Goal: Find specific page/section: Find specific page/section

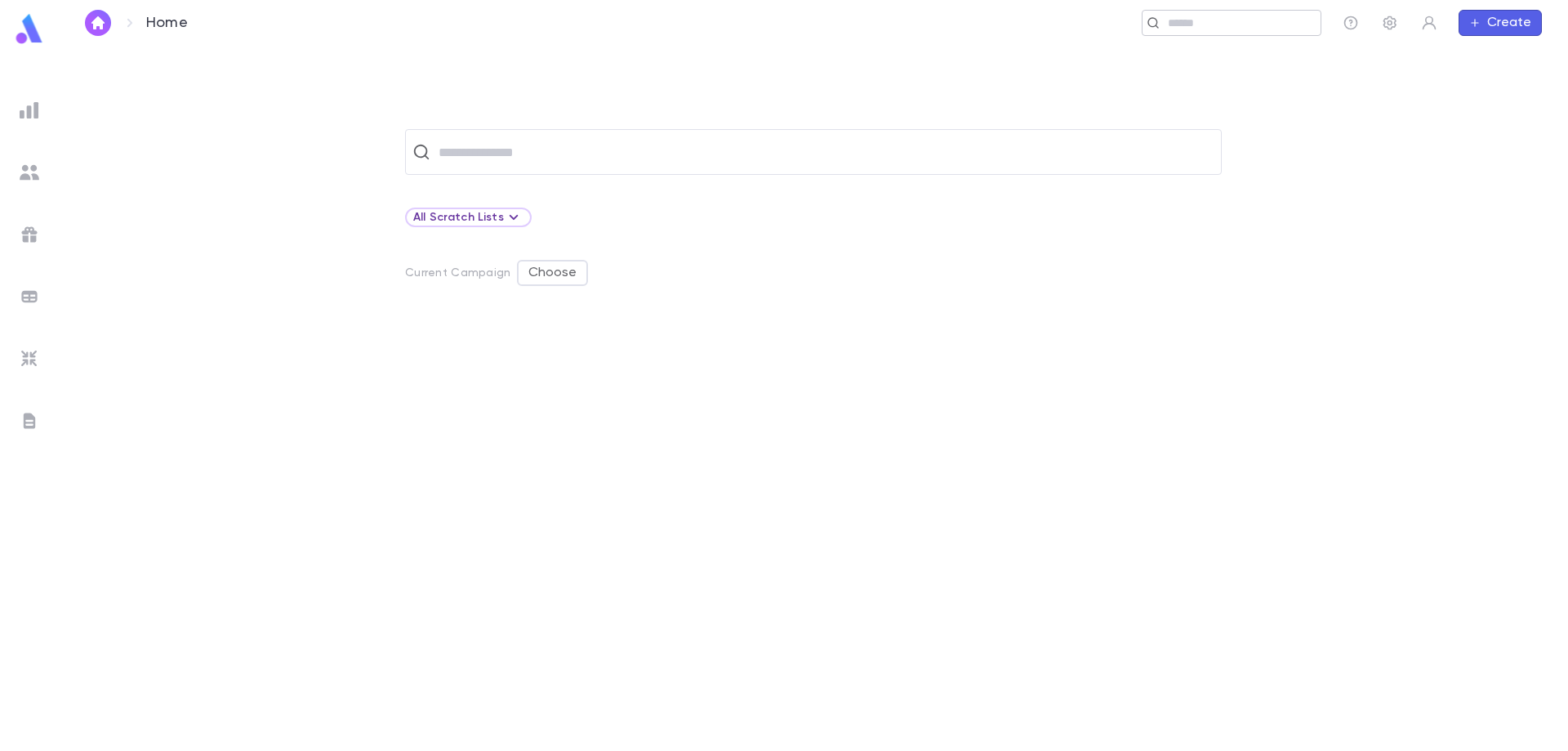
click at [1177, 24] on input "text" at bounding box center [1239, 23] width 151 height 16
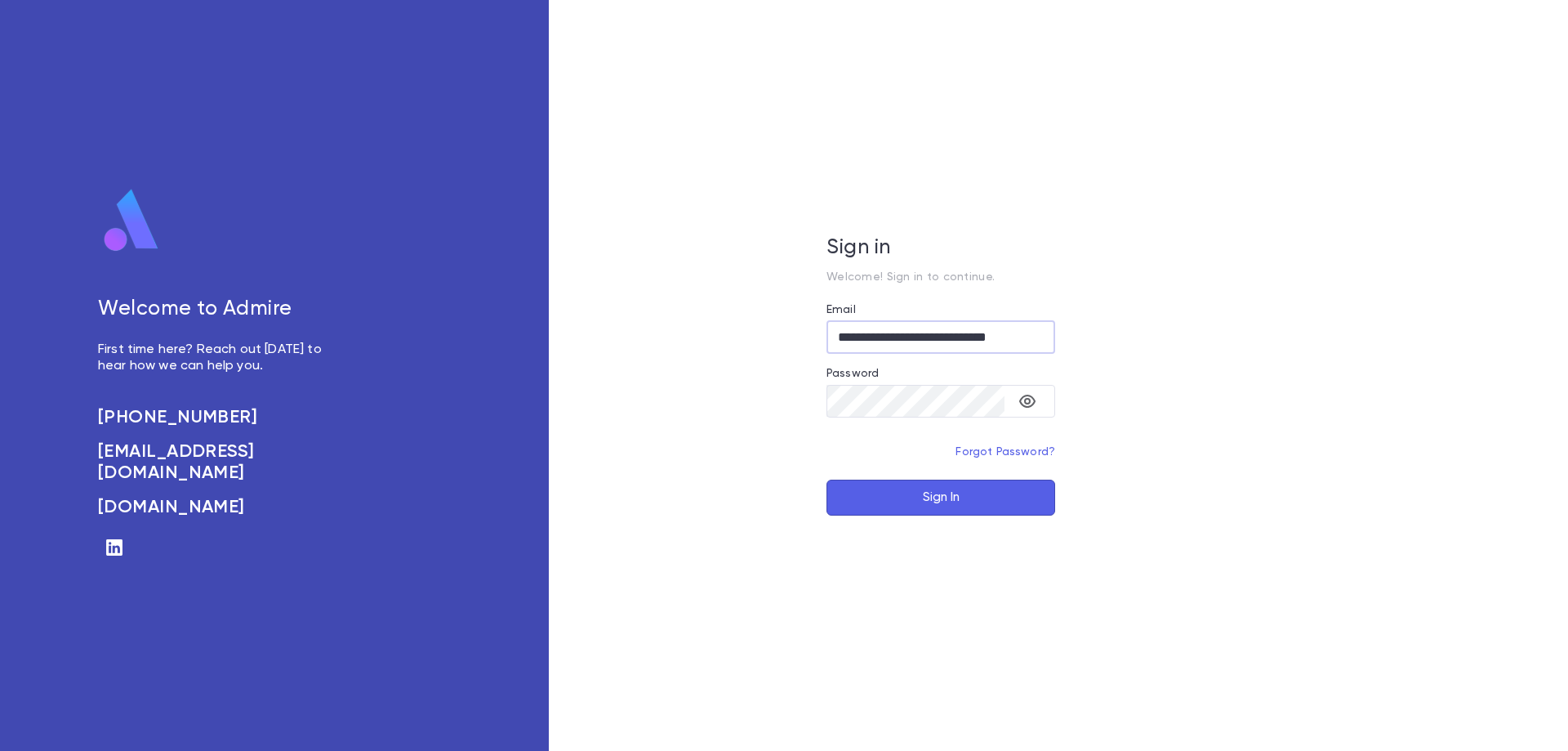
type input "**********"
click at [827, 480] on button "Sign In" at bounding box center [941, 497] width 229 height 36
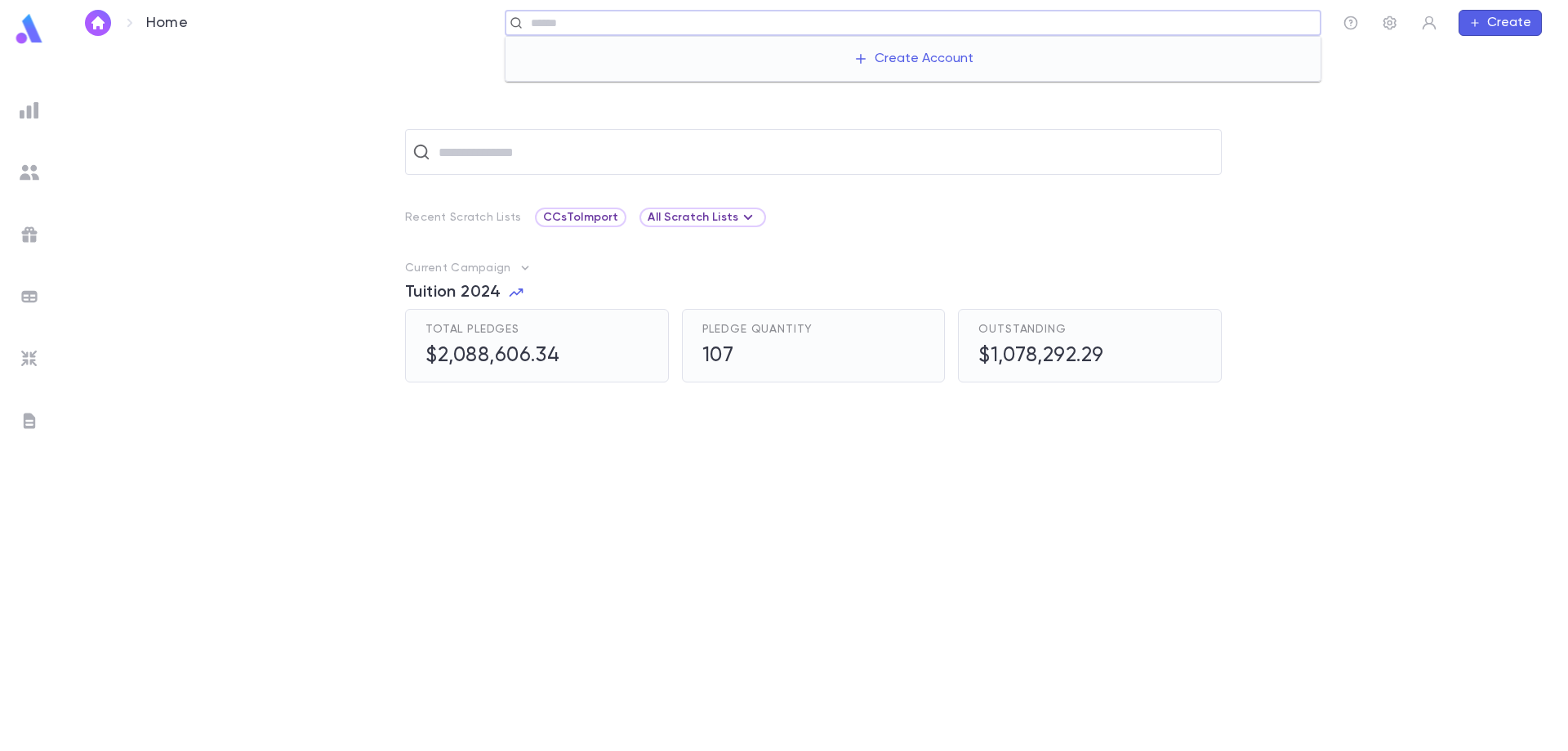
click at [1181, 29] on input "text" at bounding box center [920, 23] width 788 height 16
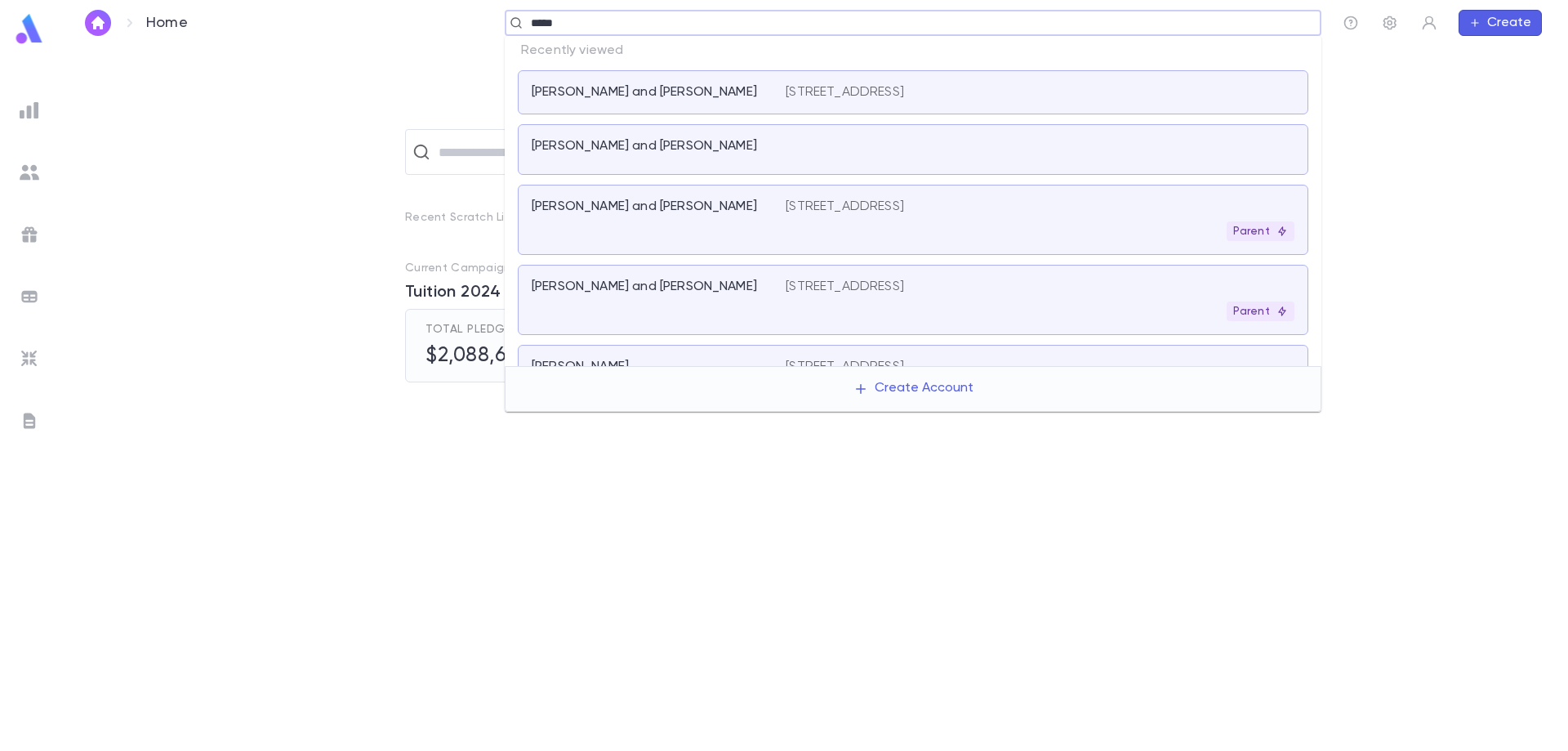
type input "******"
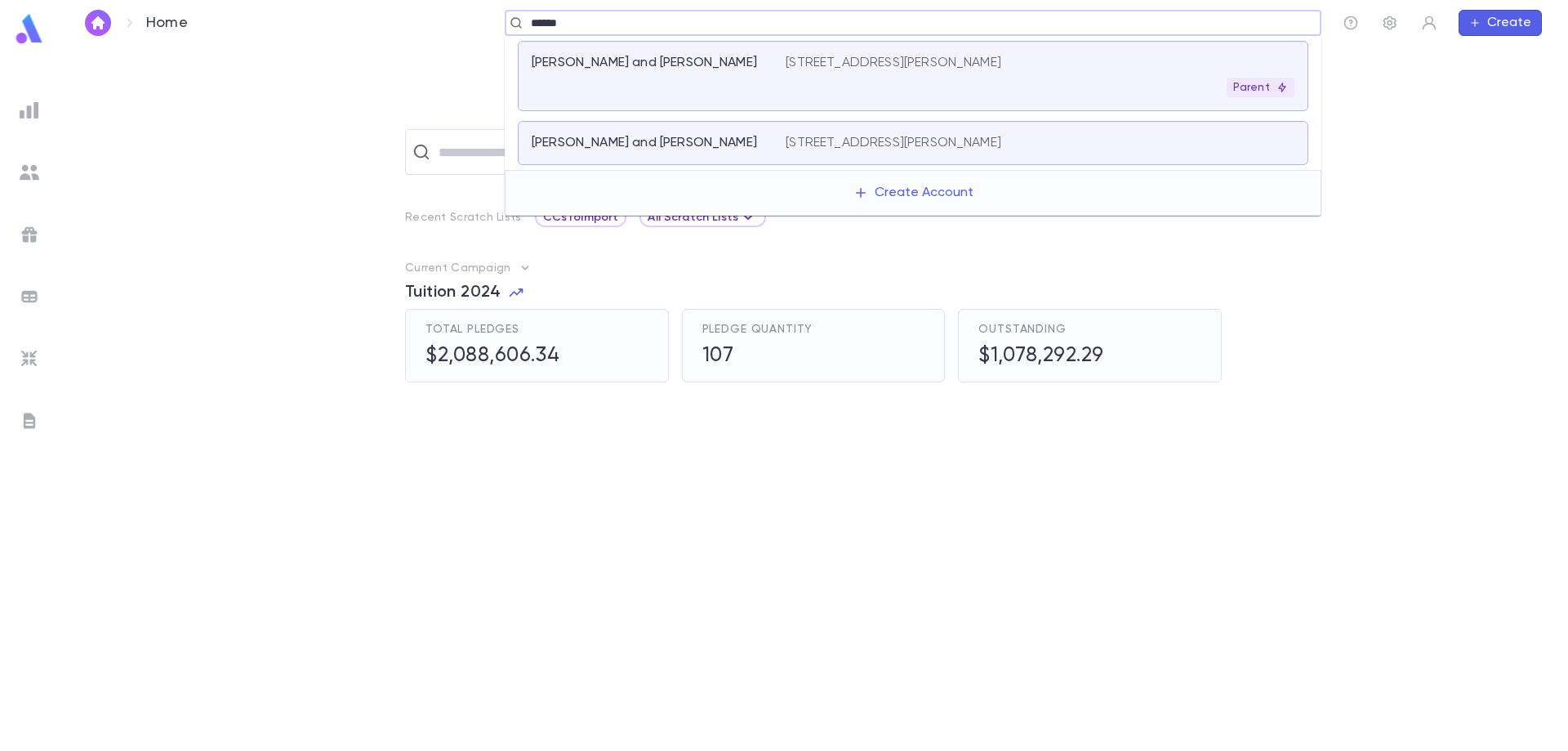
click at [676, 62] on p "[PERSON_NAME] and [PERSON_NAME]" at bounding box center [644, 62] width 226 height 16
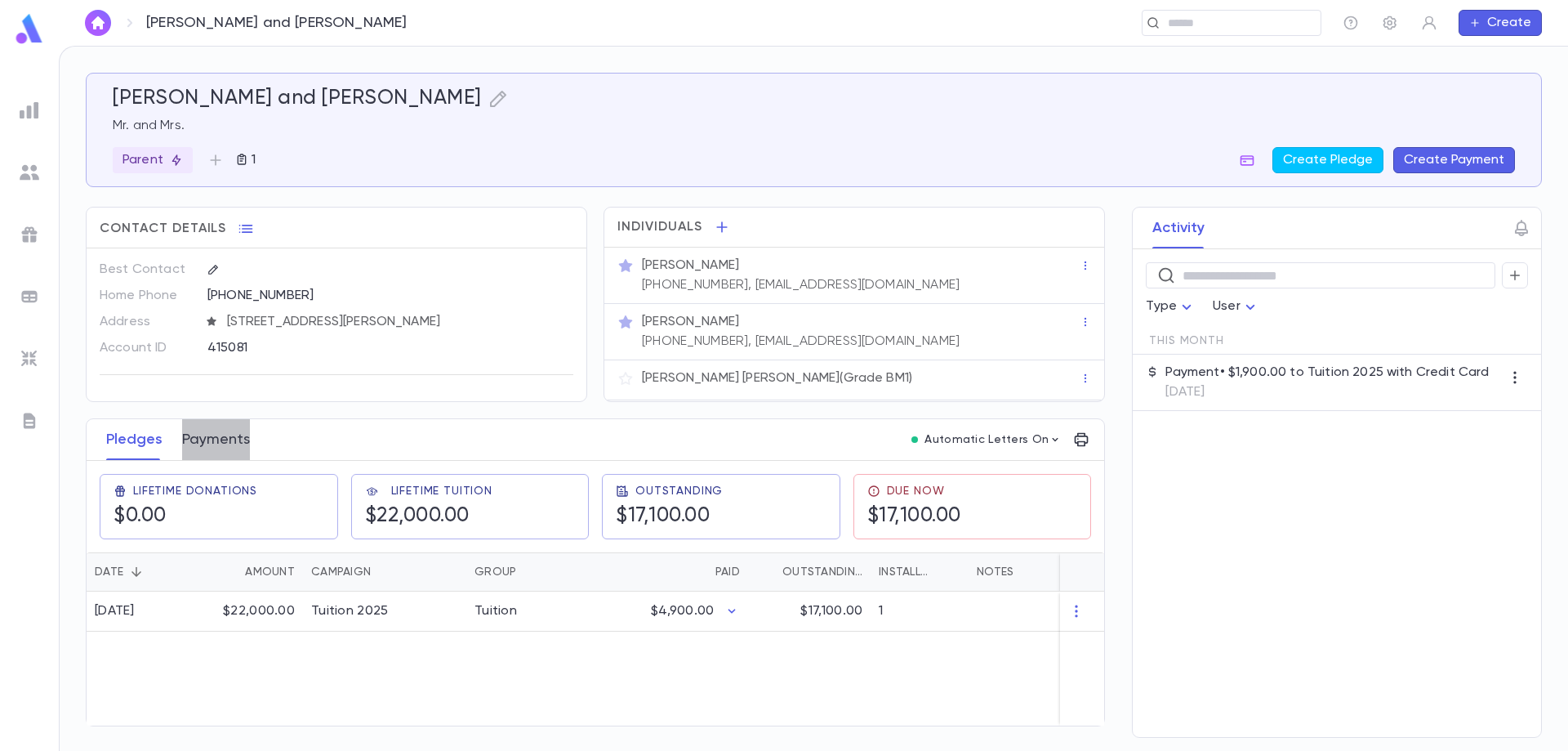
click at [216, 439] on button "Payments" at bounding box center [216, 439] width 68 height 41
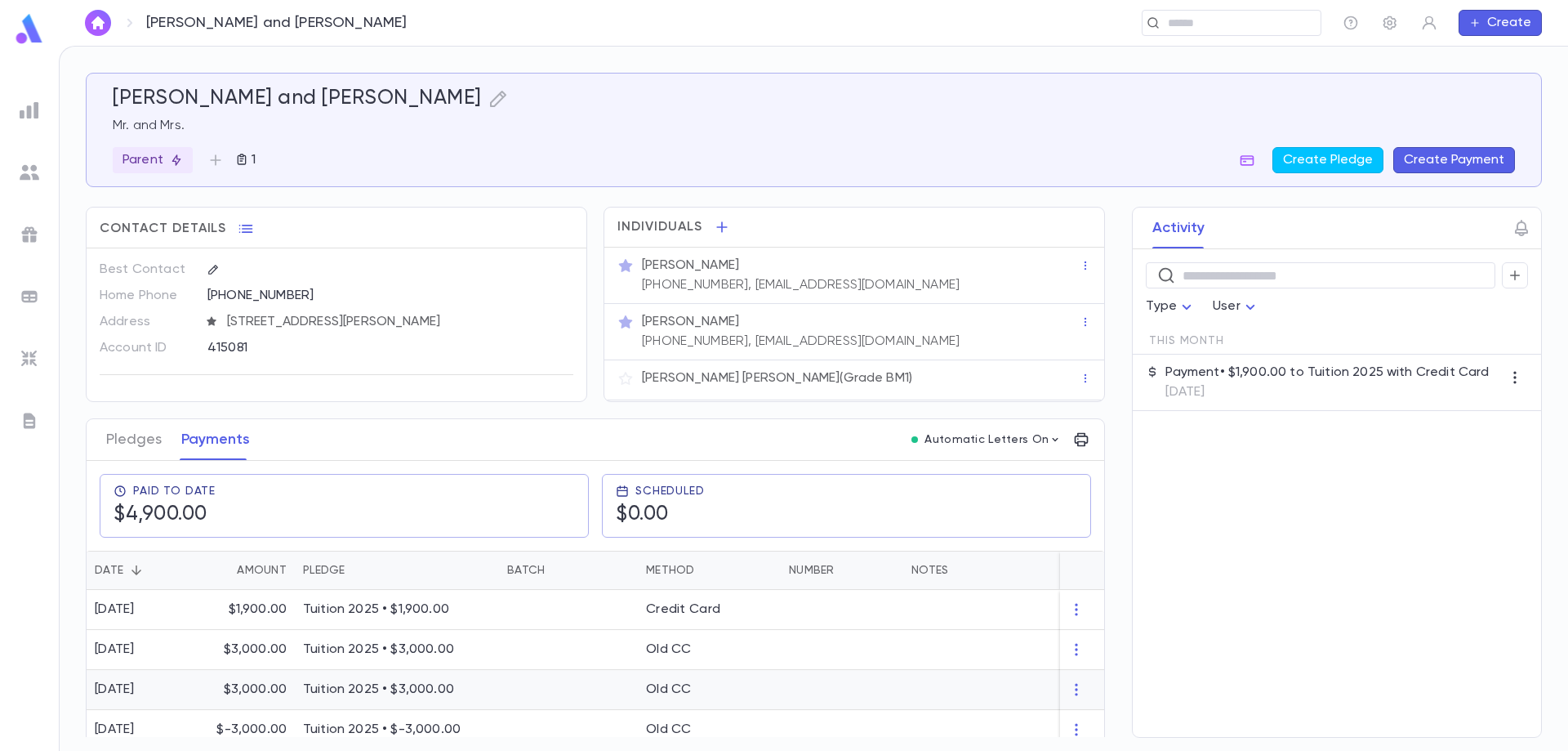
scroll to position [20, 0]
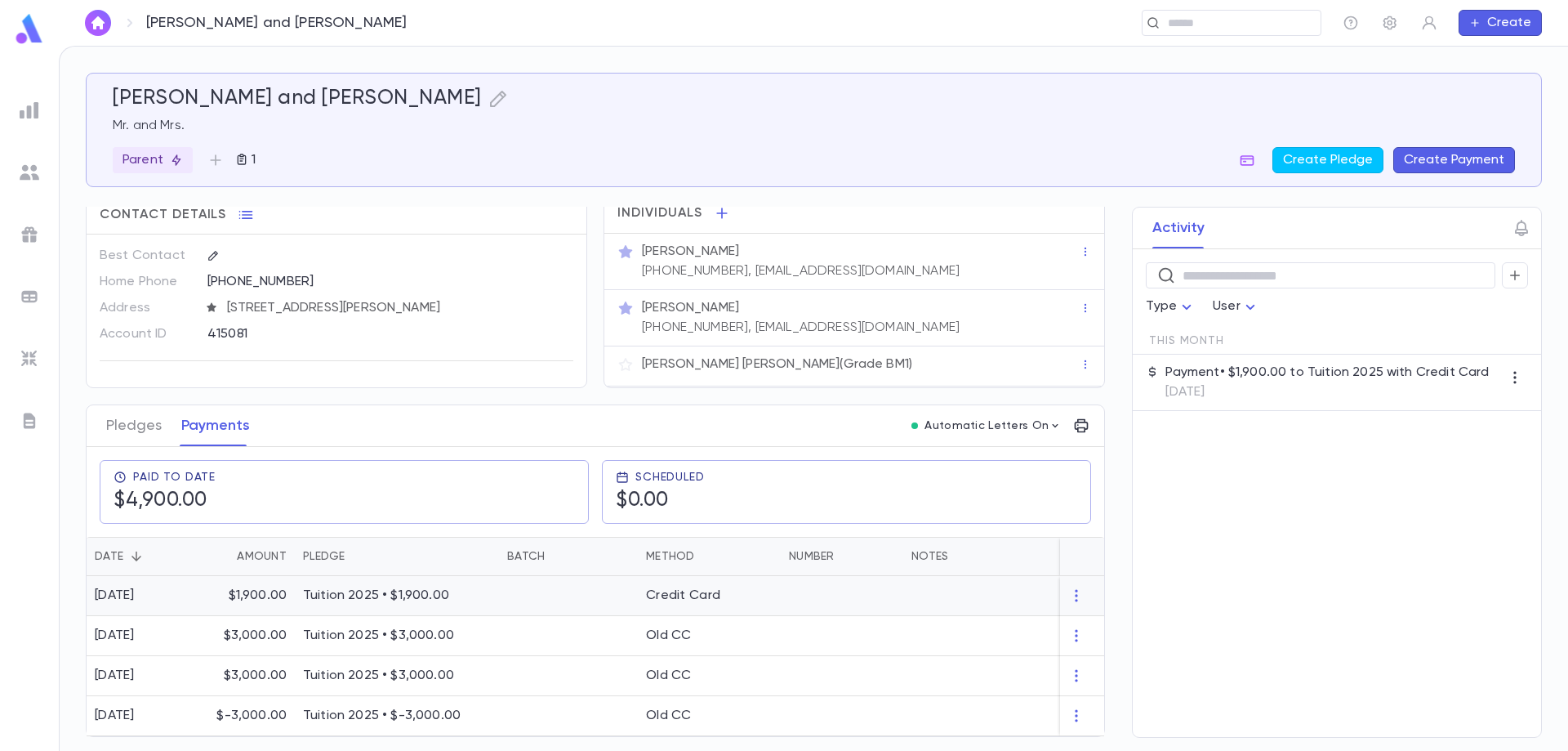
click at [541, 594] on div at bounding box center [568, 595] width 139 height 40
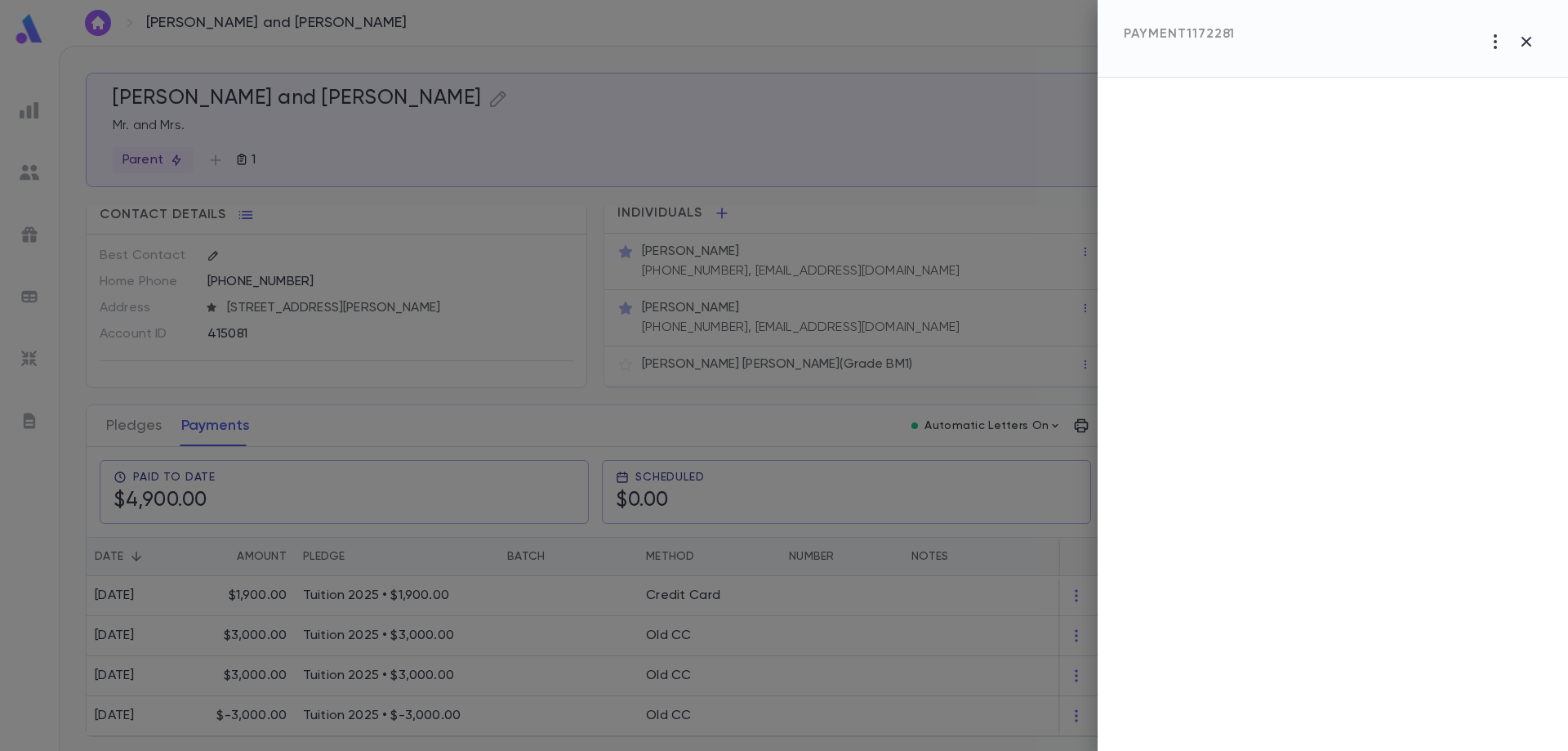
click at [158, 426] on div at bounding box center [784, 375] width 1568 height 751
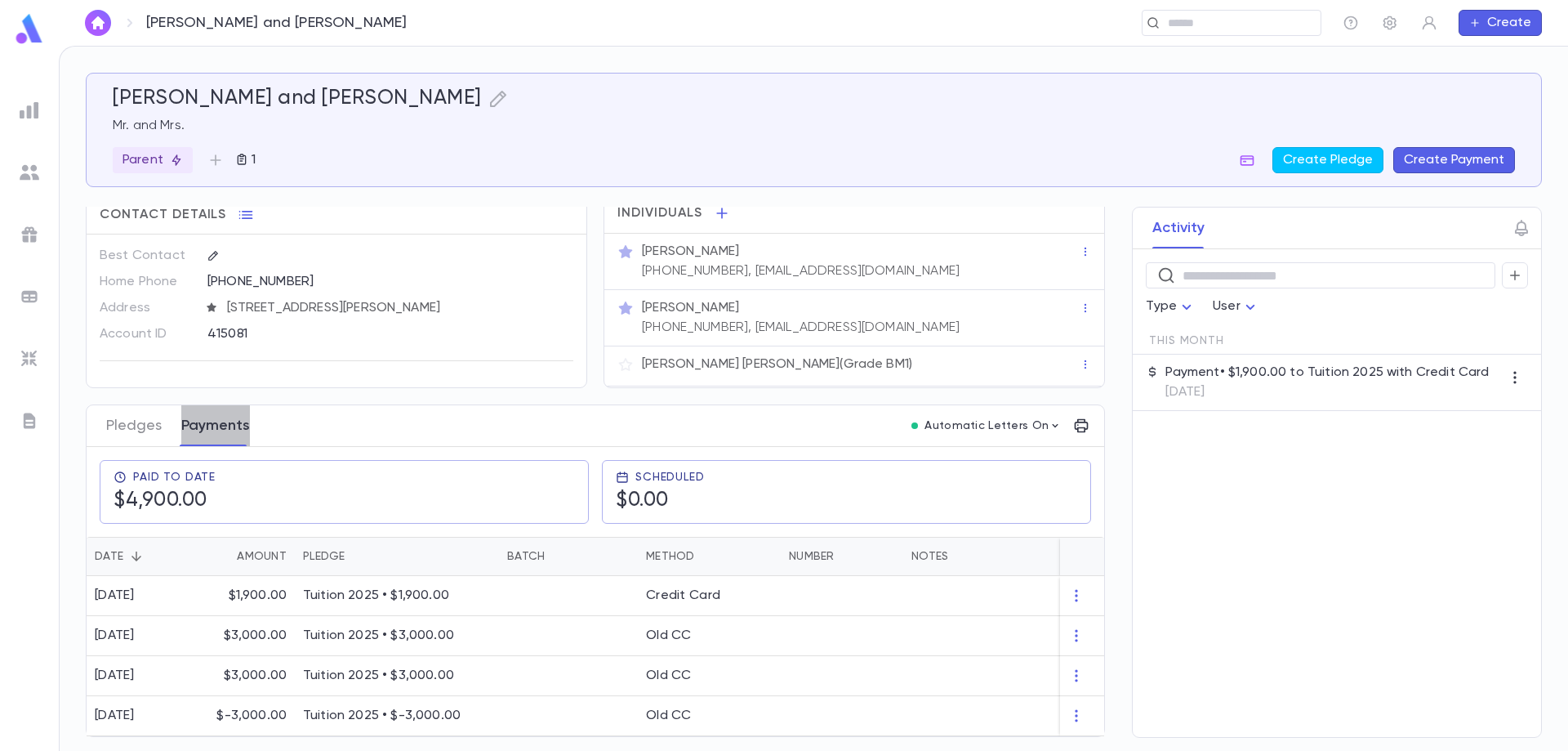
click at [222, 423] on button "Payments" at bounding box center [215, 425] width 69 height 41
click at [1256, 155] on icon "button" at bounding box center [1247, 160] width 16 height 16
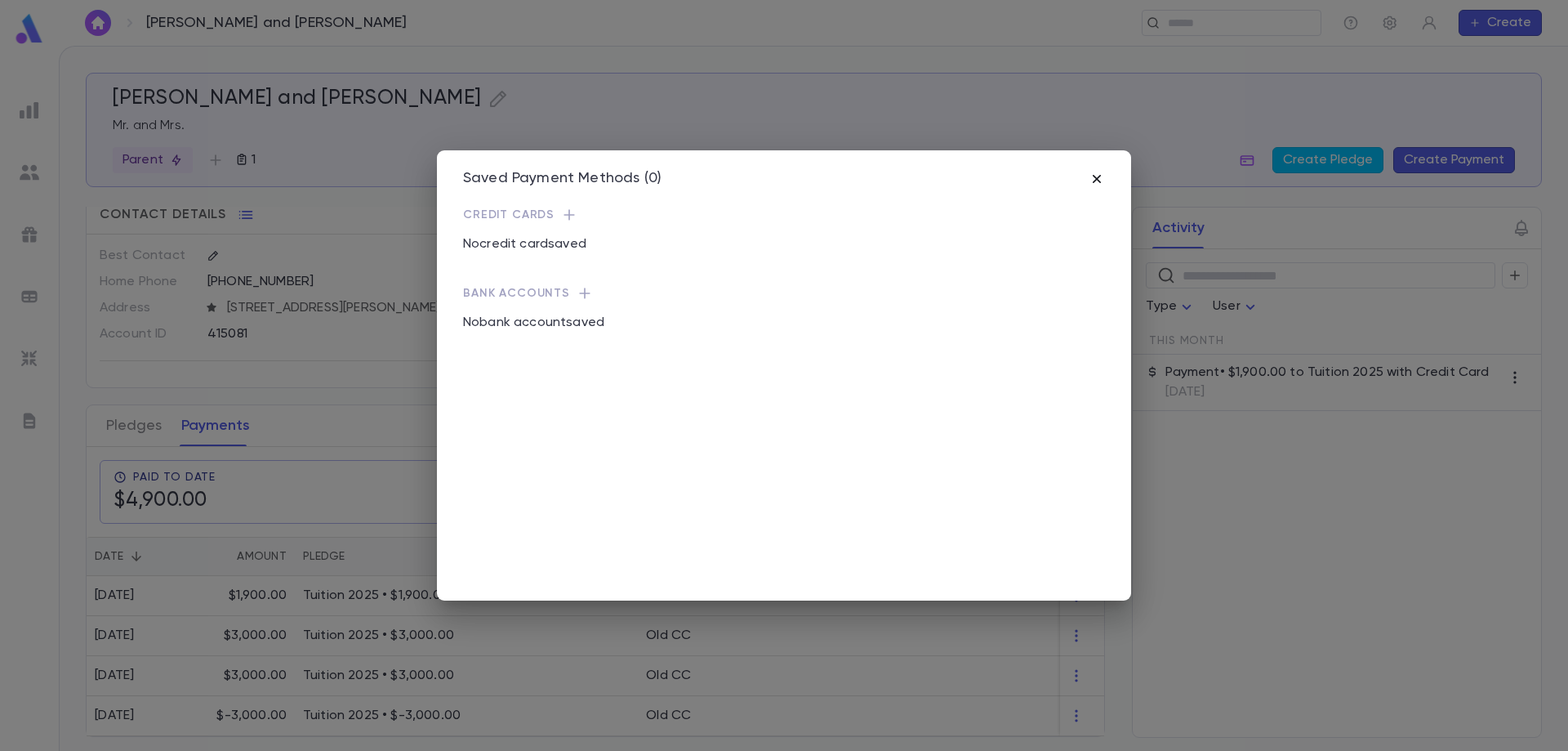
click at [1098, 177] on icon "button" at bounding box center [1097, 178] width 8 height 8
